Goal: Task Accomplishment & Management: Manage account settings

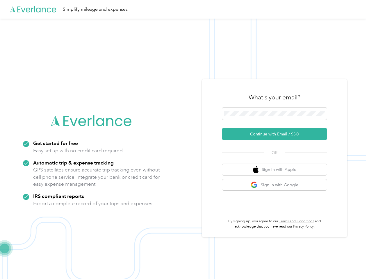
click at [184, 140] on img at bounding box center [183, 158] width 366 height 279
click at [184, 9] on div "Simplify mileage and expenses" at bounding box center [183, 9] width 366 height 19
click at [277, 134] on button "Continue with Email / SSO" at bounding box center [274, 134] width 105 height 12
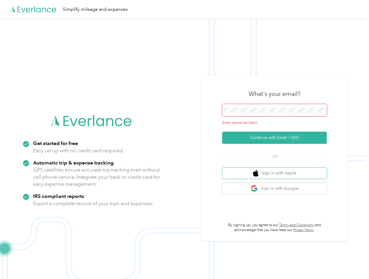
click at [277, 170] on button "Sign in with Apple" at bounding box center [274, 173] width 105 height 11
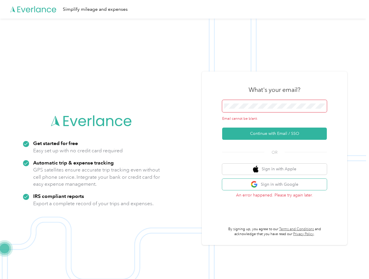
click at [277, 185] on button "Sign in with Google" at bounding box center [274, 184] width 105 height 11
